Goal: Find specific page/section: Find specific page/section

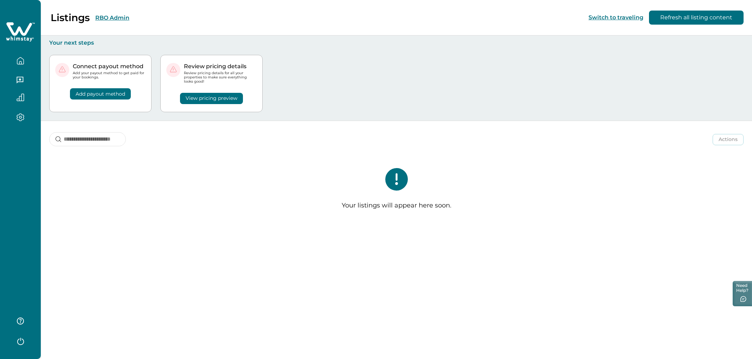
click at [108, 16] on button "RBO Admin" at bounding box center [112, 17] width 34 height 7
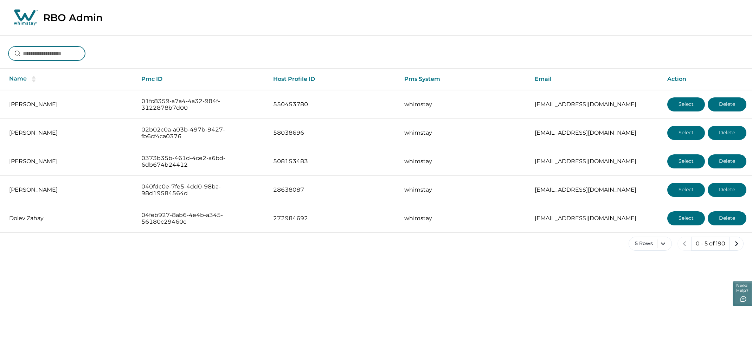
click at [51, 56] on input at bounding box center [46, 53] width 77 height 14
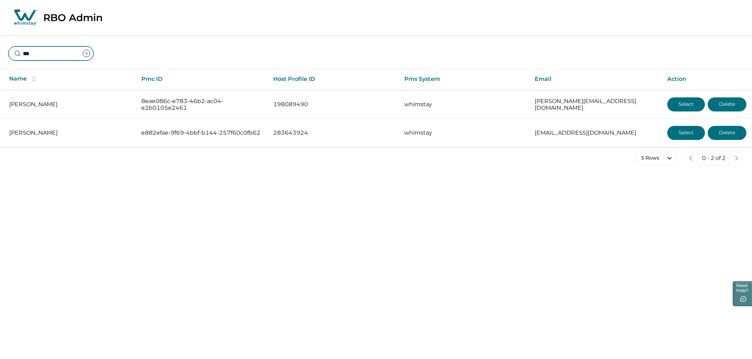
type input "***"
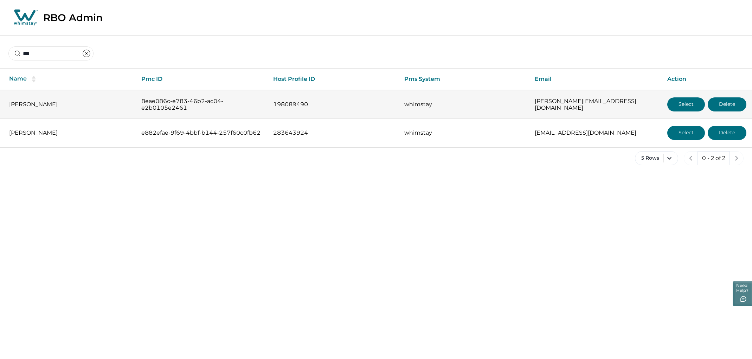
click at [681, 100] on button "Select" at bounding box center [686, 104] width 38 height 14
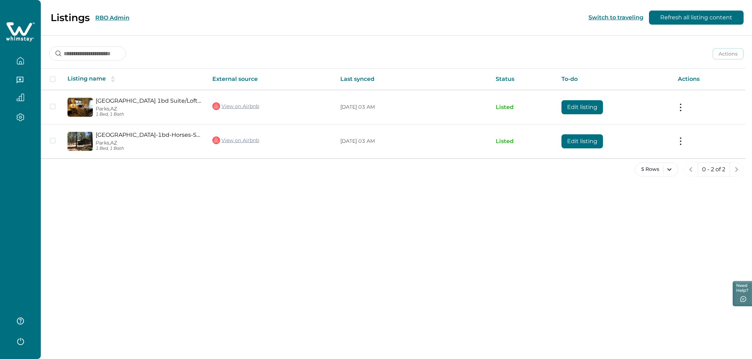
click at [19, 118] on icon "button" at bounding box center [21, 117] width 8 height 8
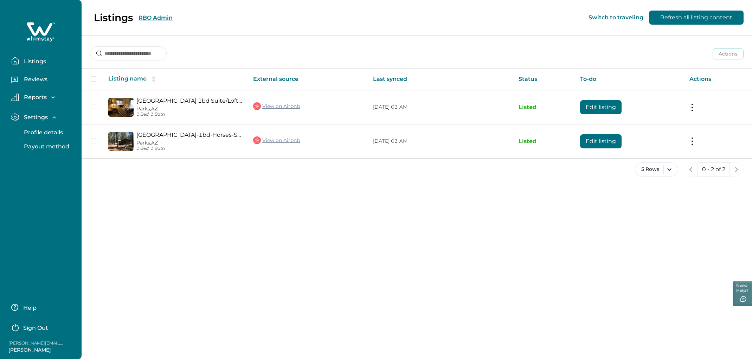
click at [40, 131] on p "Profile details" at bounding box center [42, 132] width 41 height 7
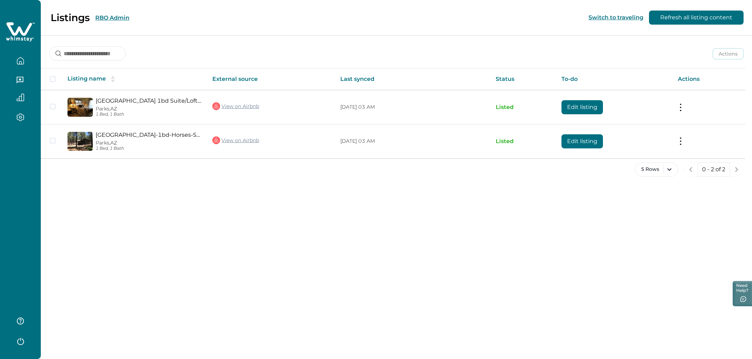
click at [23, 116] on icon "button" at bounding box center [21, 117] width 8 height 8
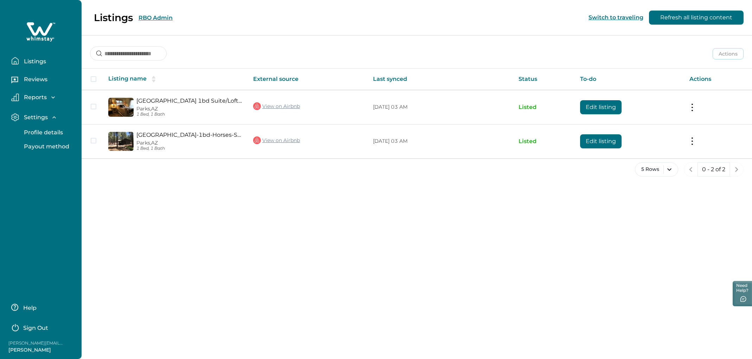
click at [41, 133] on p "Profile details" at bounding box center [42, 132] width 41 height 7
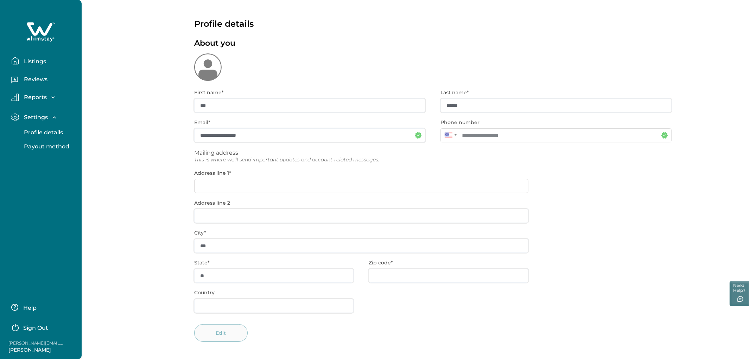
scroll to position [1, 0]
